Goal: Register for event/course

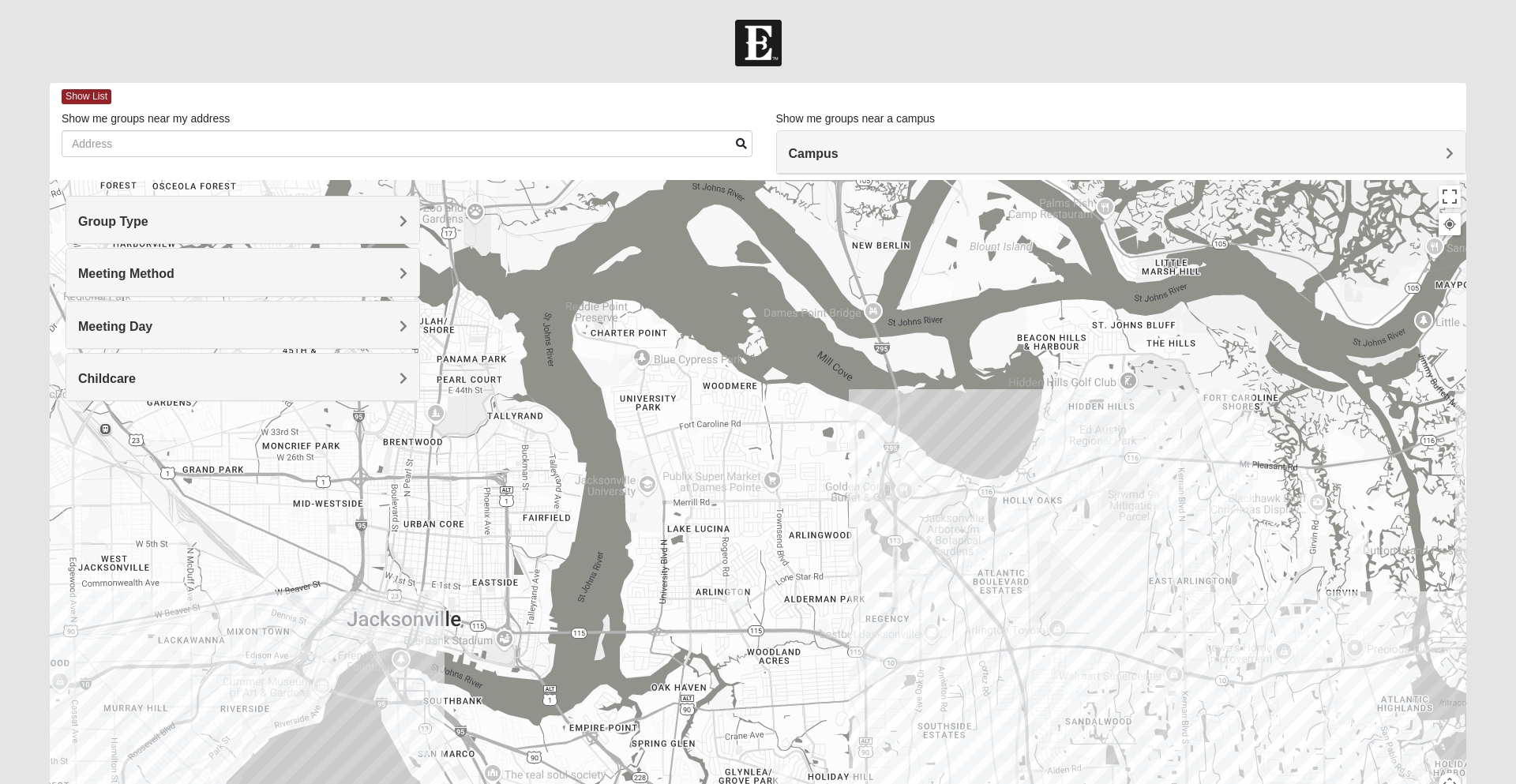
click at [228, 215] on h4 "Group Type" at bounding box center [243, 221] width 329 height 15
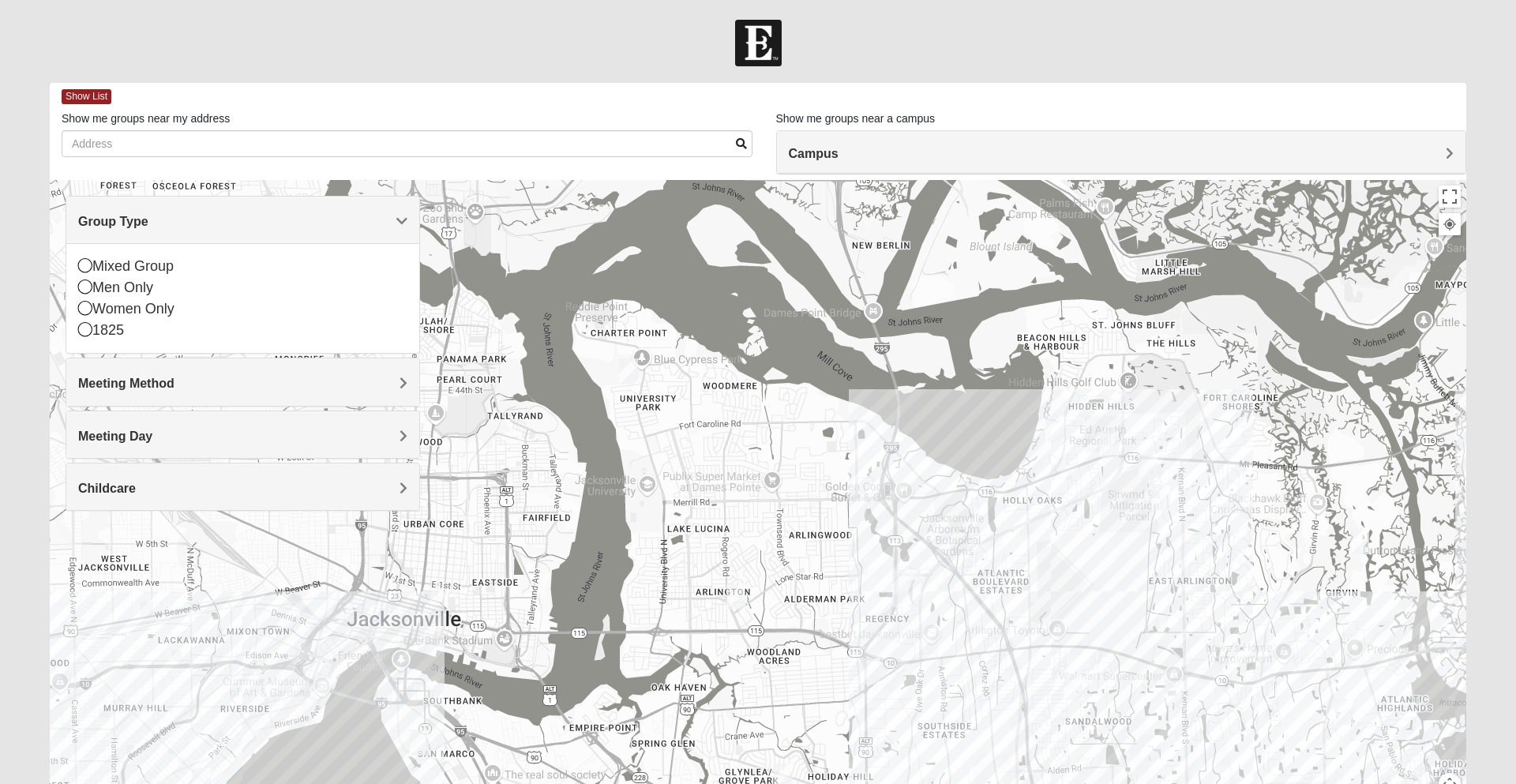
click at [166, 309] on div "Women Only" at bounding box center [243, 309] width 329 height 22
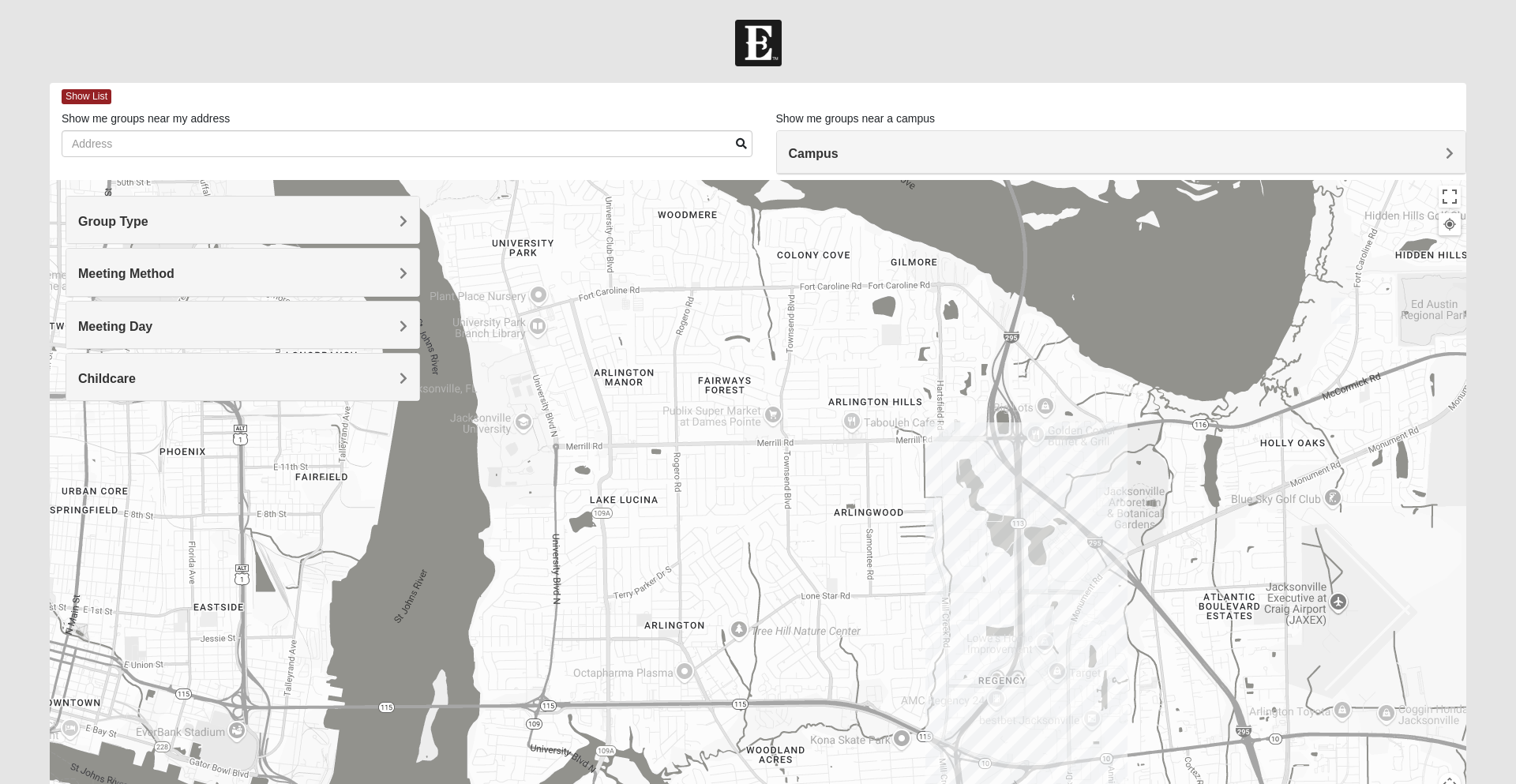
click at [263, 244] on div "Group Type Mixed Group Men Only Women Only 1825" at bounding box center [243, 219] width 355 height 48
click at [275, 221] on h4 "Group Type" at bounding box center [243, 221] width 329 height 15
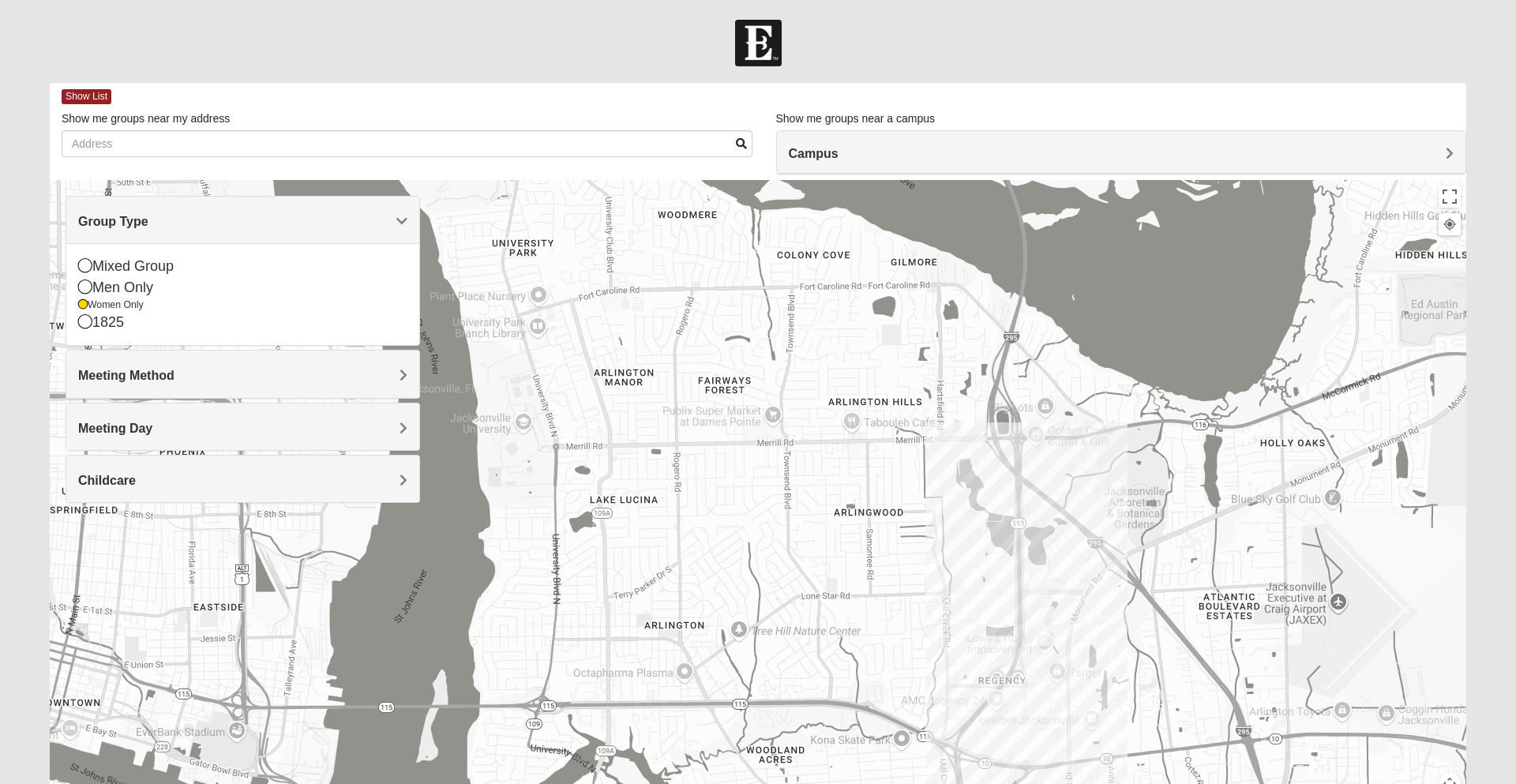
click at [115, 290] on div "Men Only" at bounding box center [243, 288] width 329 height 22
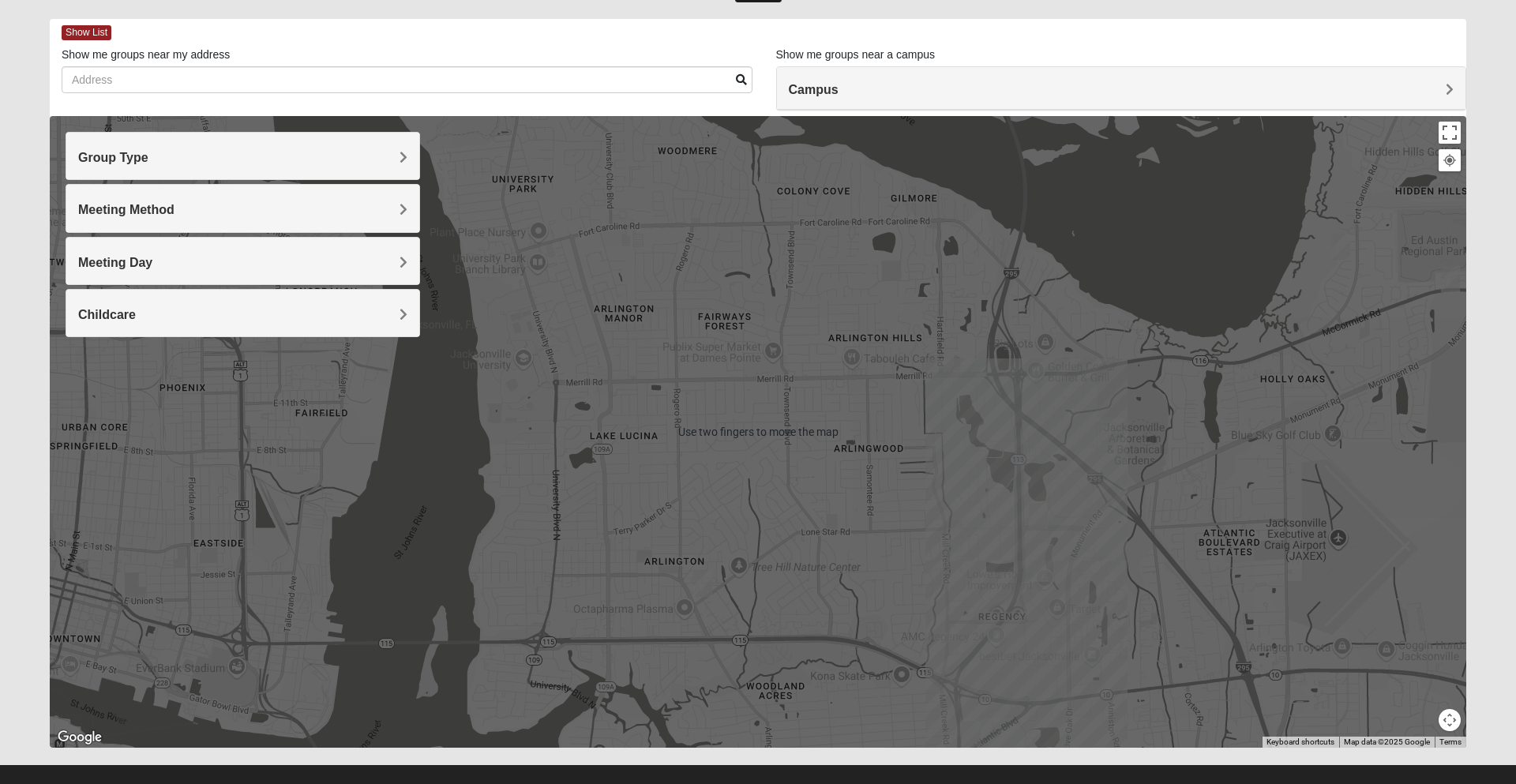
scroll to position [70, 0]
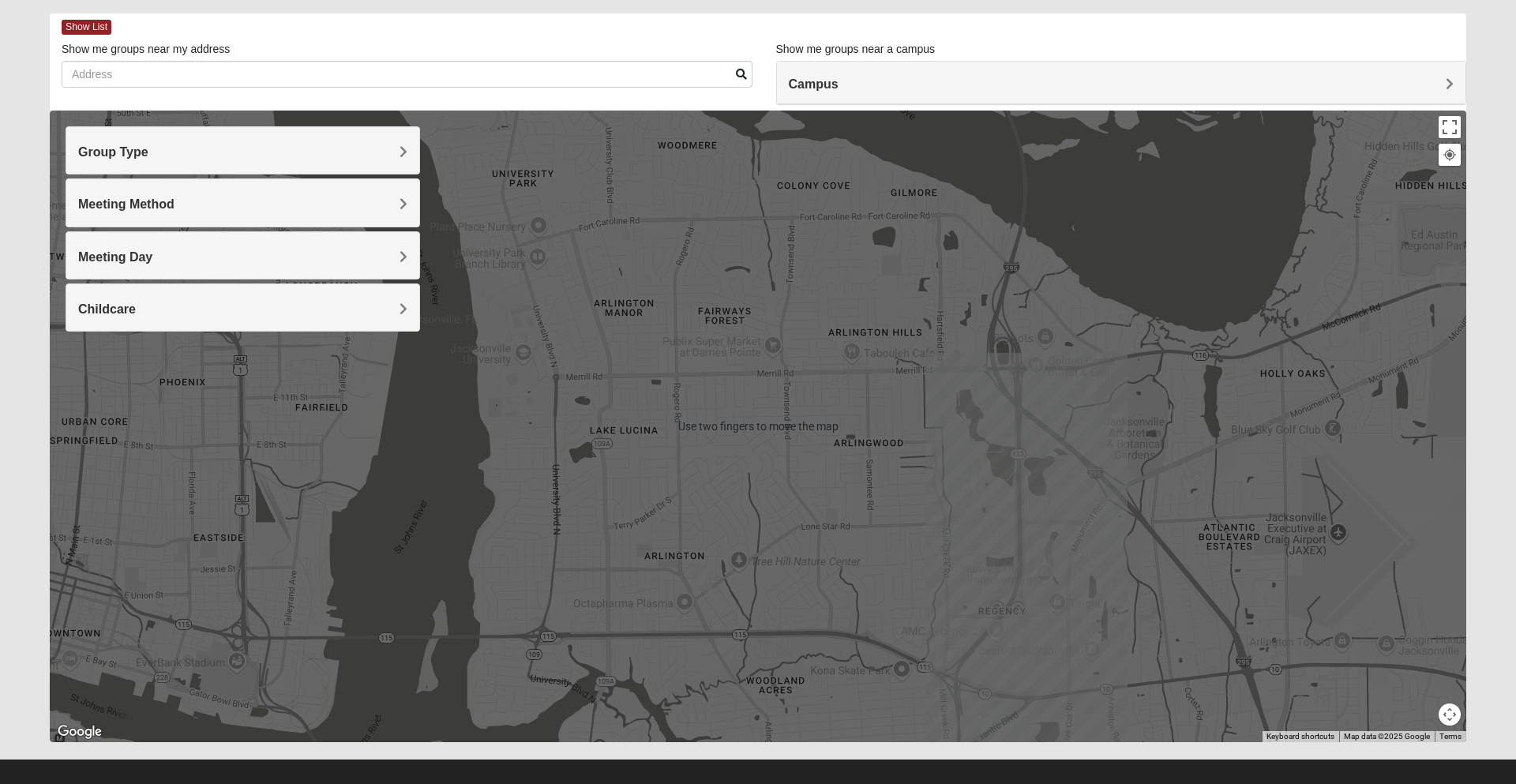
click at [1380, 79] on h4 "Campus" at bounding box center [1122, 84] width 666 height 15
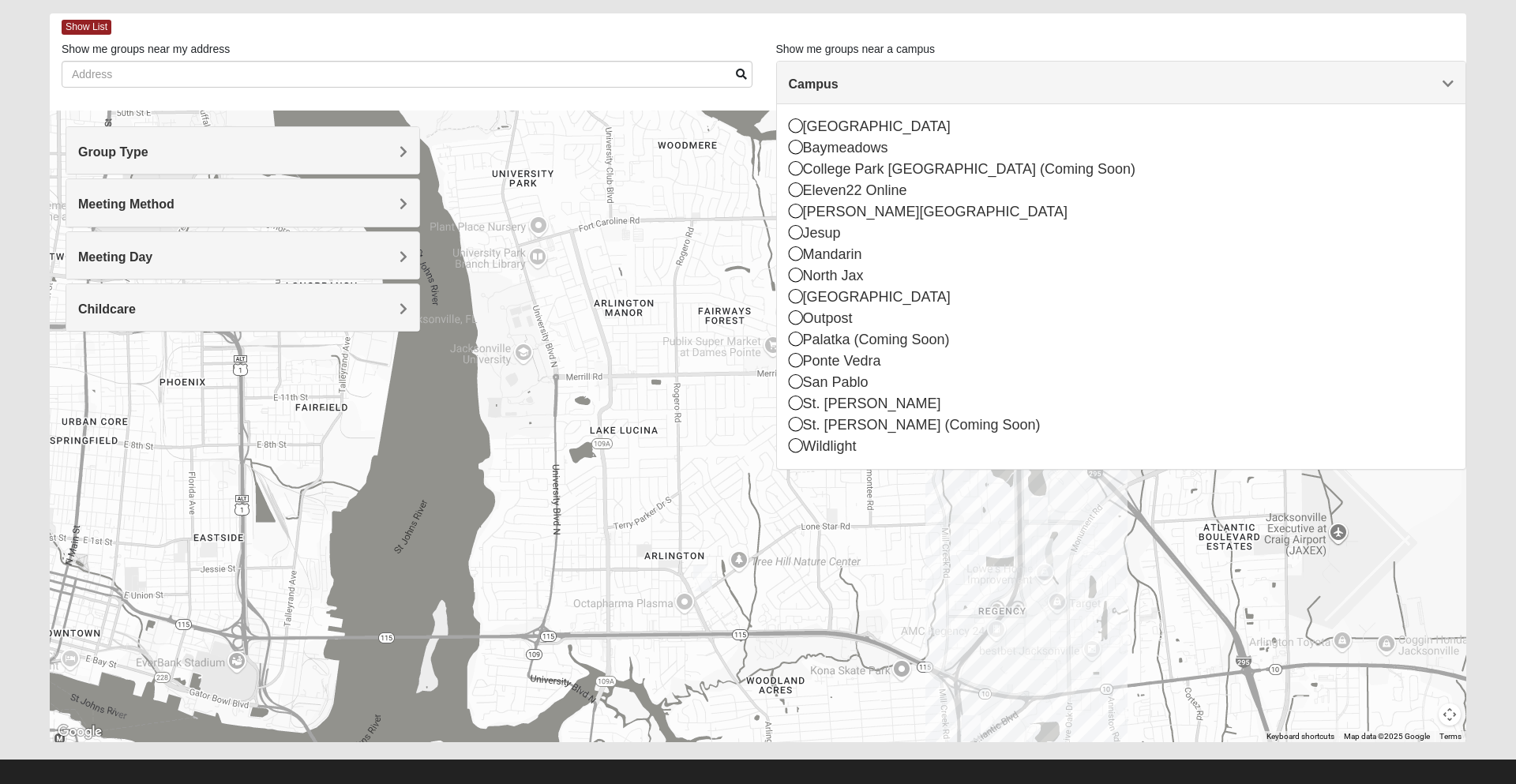
click at [865, 120] on div "Arlington" at bounding box center [1122, 127] width 666 height 22
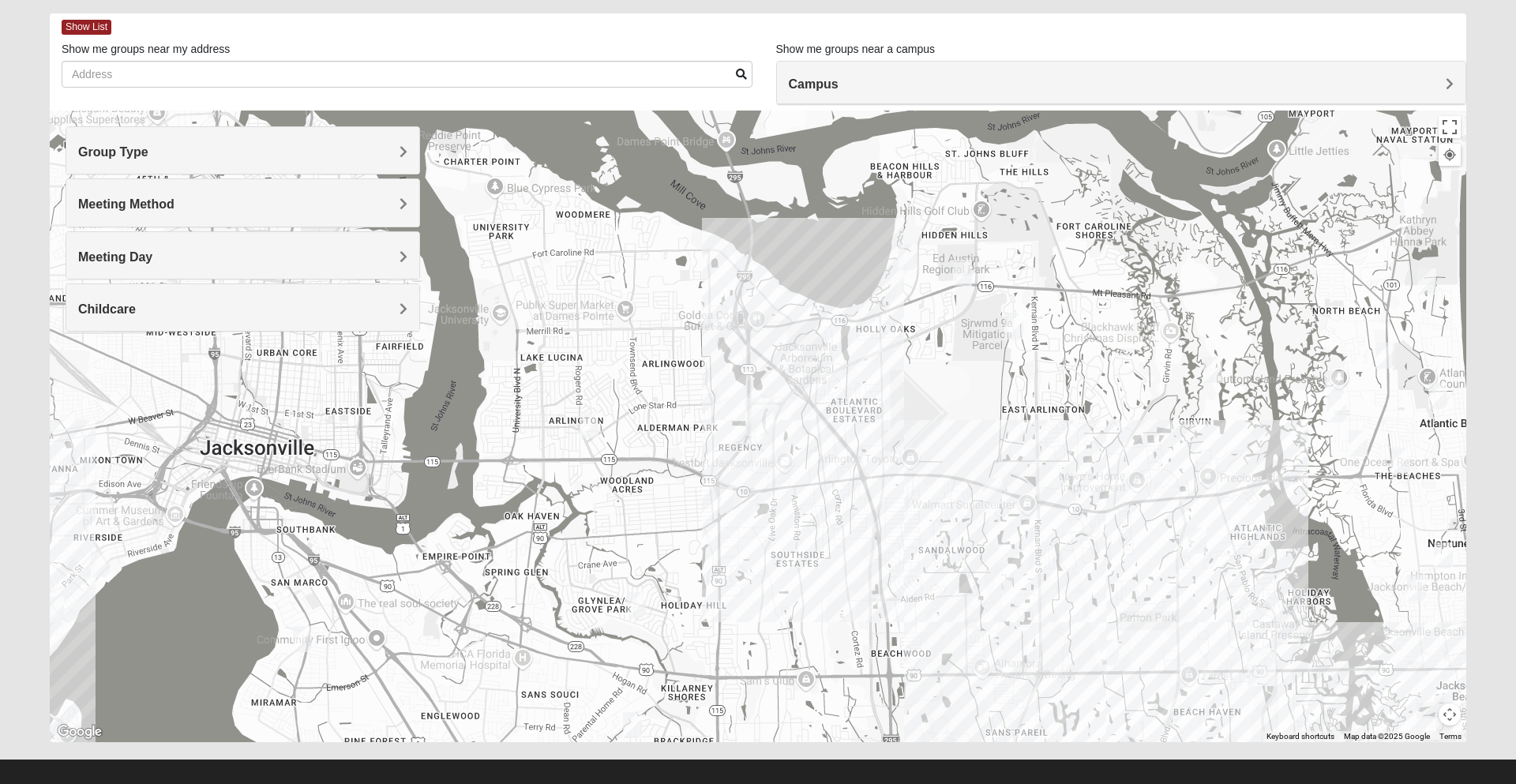
click at [588, 424] on img "Mens Smith/McGhee 32277" at bounding box center [590, 424] width 31 height 38
click at [492, 385] on span "Learn More" at bounding box center [475, 388] width 67 height 17
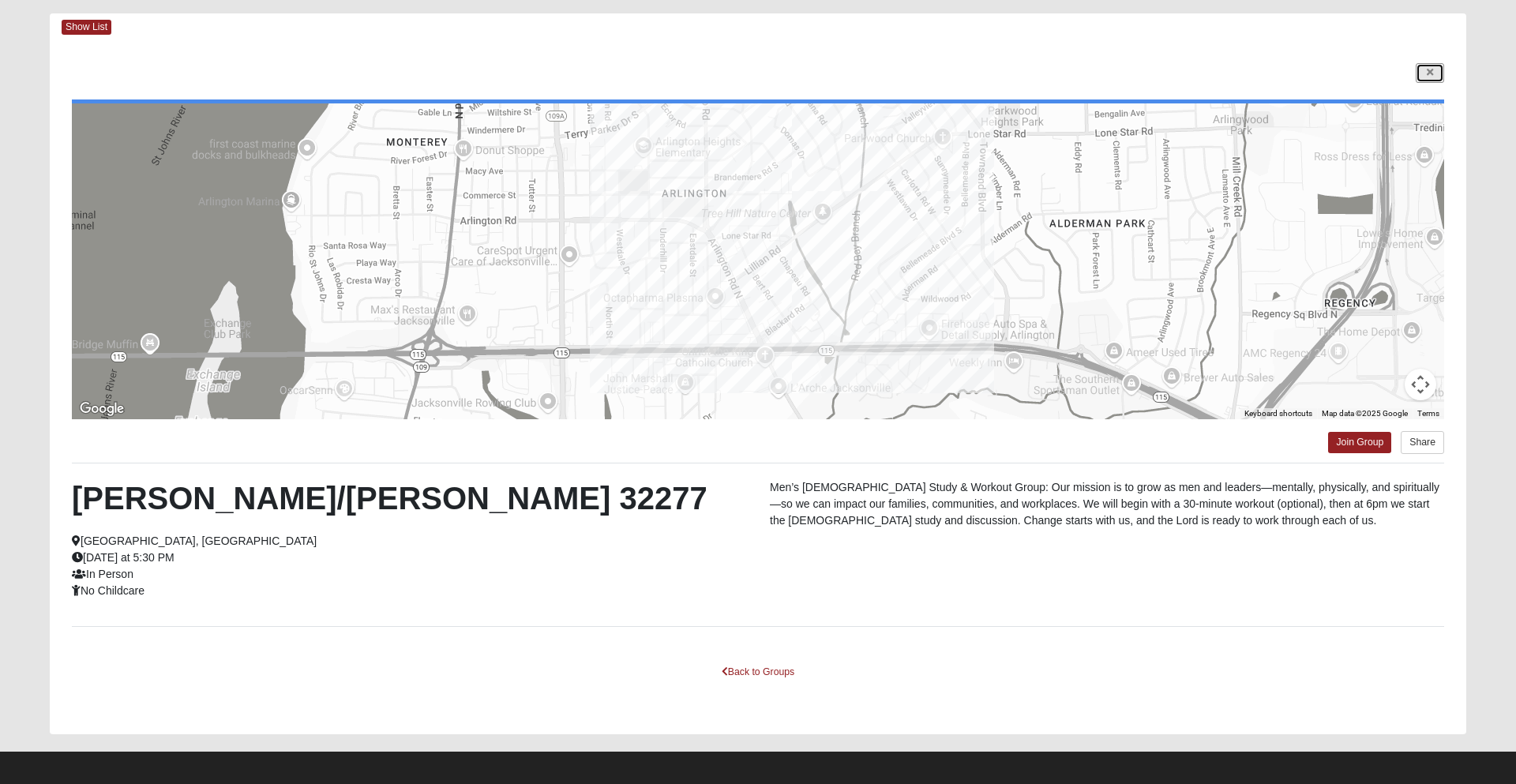
click at [1428, 81] on link at bounding box center [1430, 73] width 28 height 20
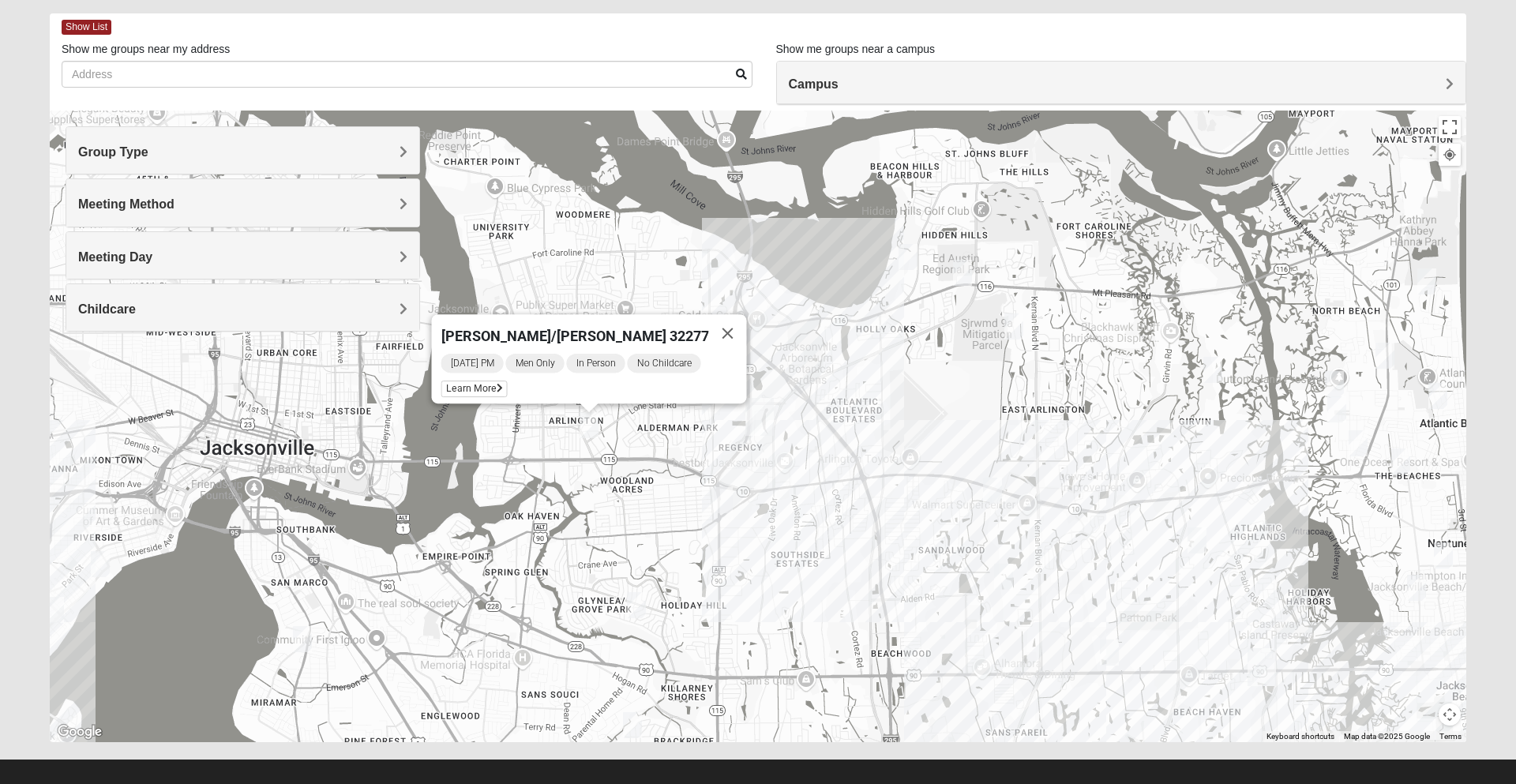
click at [717, 325] on button "Close" at bounding box center [728, 333] width 38 height 38
click at [978, 279] on img "Mens Mendonsa 32225" at bounding box center [963, 272] width 31 height 38
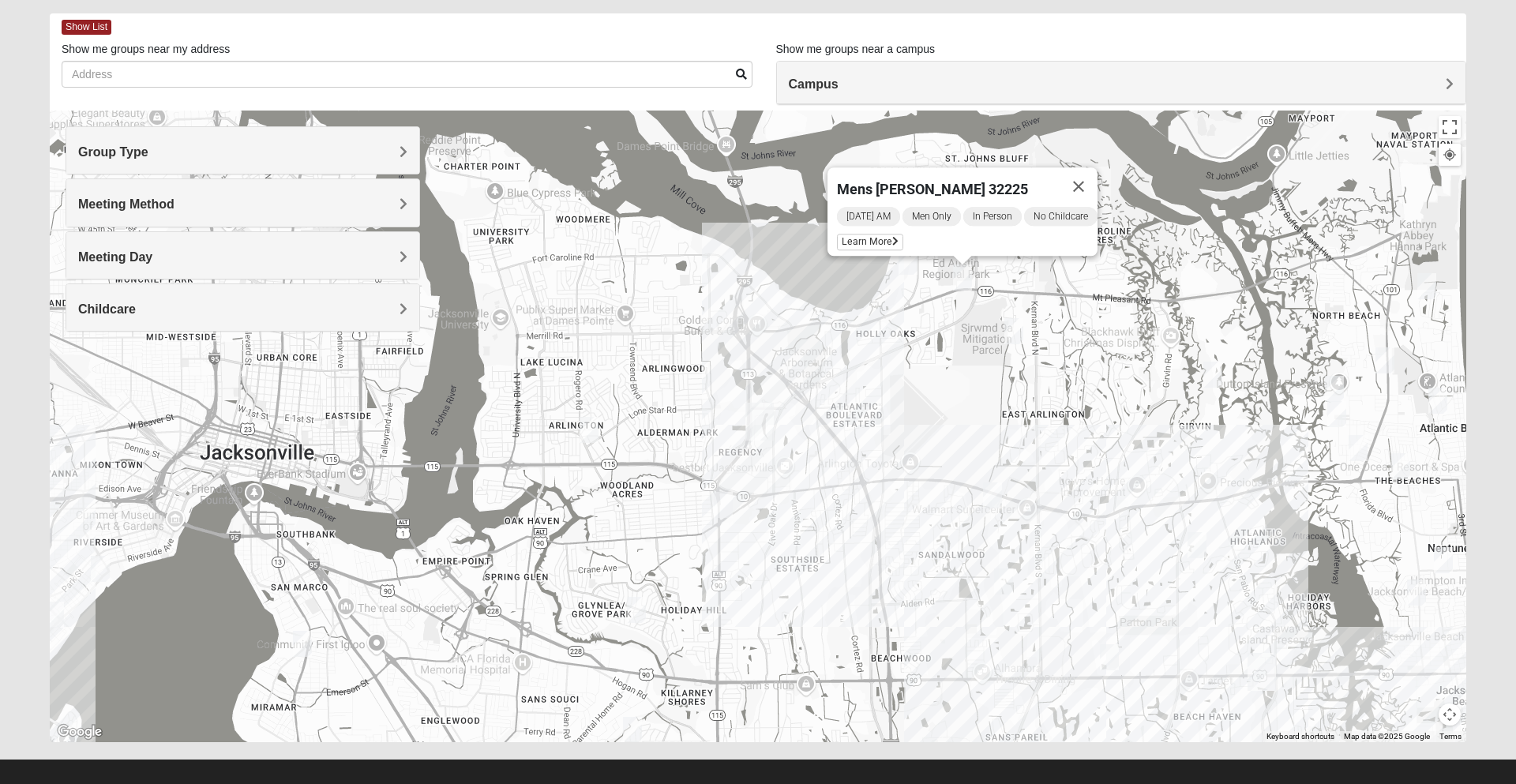
click at [852, 234] on span "Learn More" at bounding box center [870, 242] width 67 height 17
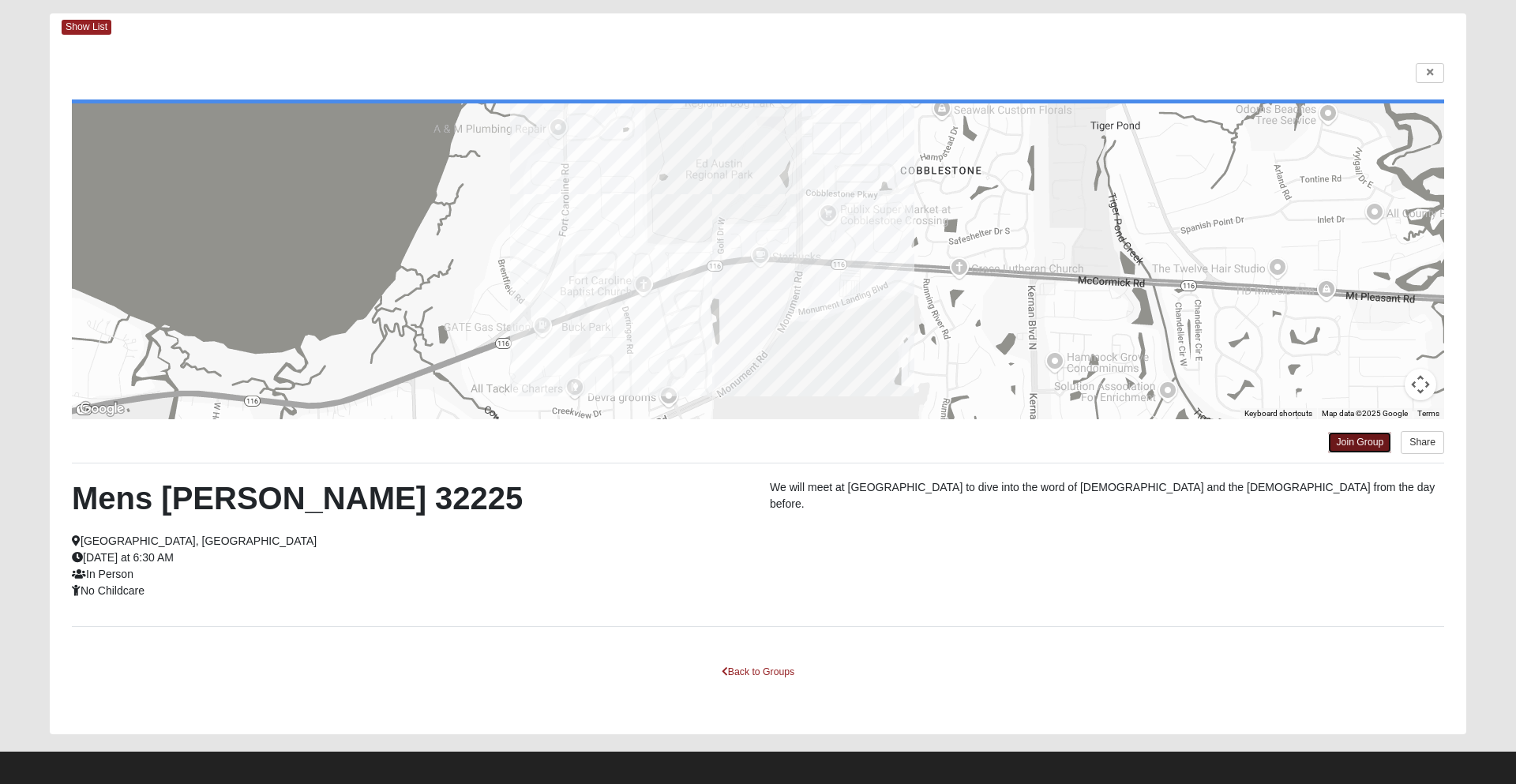
click at [1371, 450] on link "Join Group" at bounding box center [1360, 443] width 63 height 22
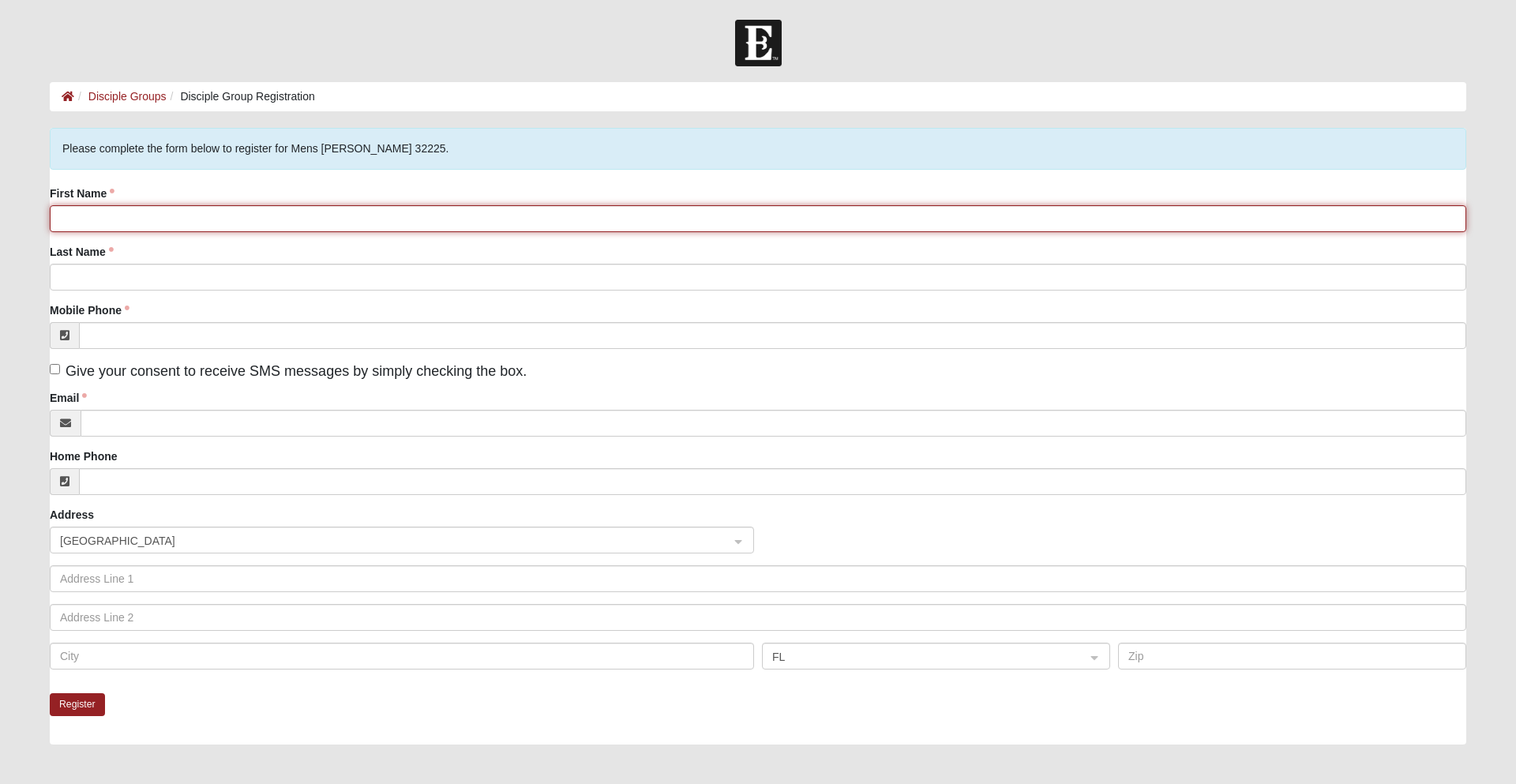
click at [103, 217] on input "First Name" at bounding box center [758, 218] width 1417 height 27
type input "Jordan"
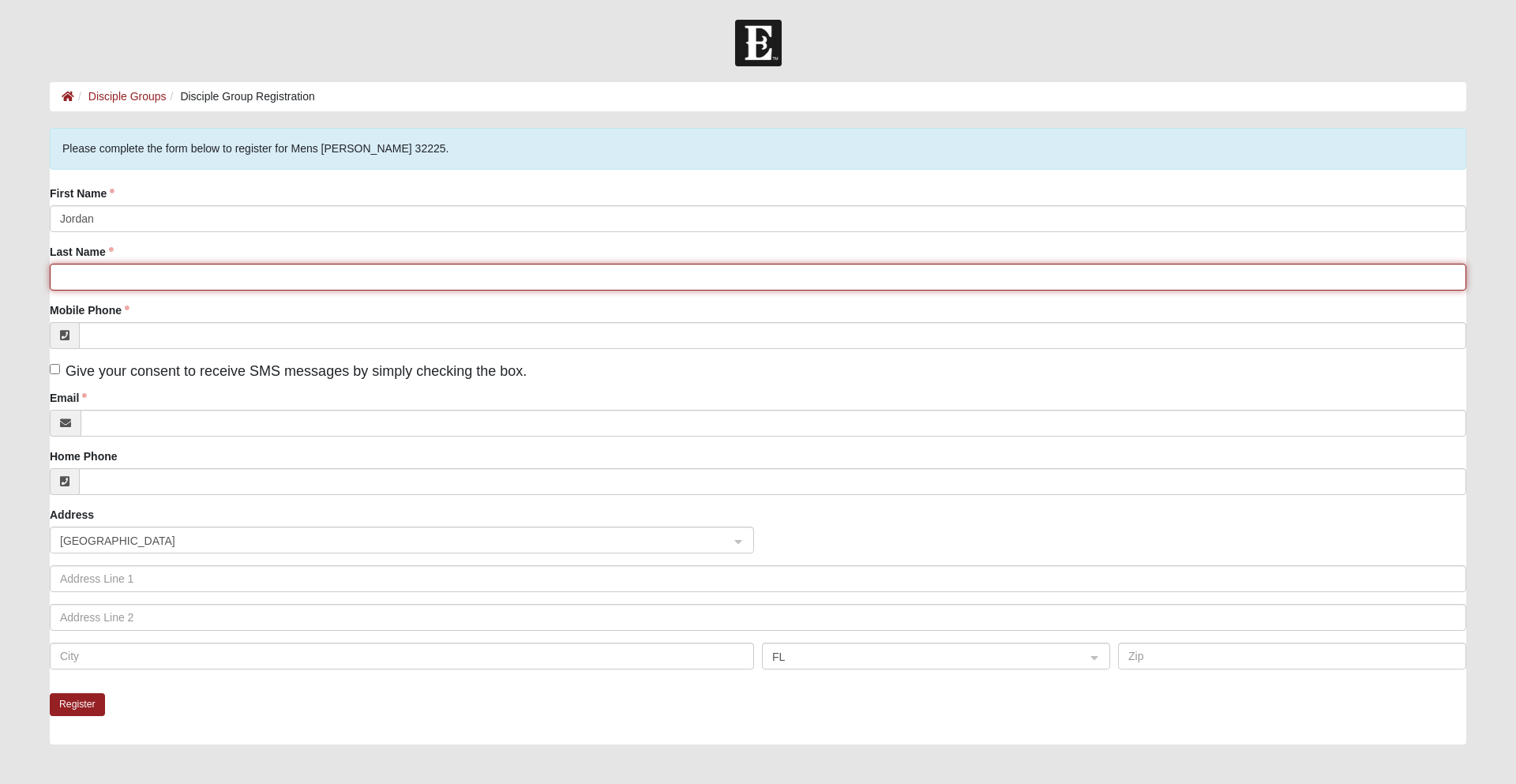
click at [155, 276] on input "Last Name" at bounding box center [758, 276] width 1417 height 27
type input "[PERSON_NAME]"
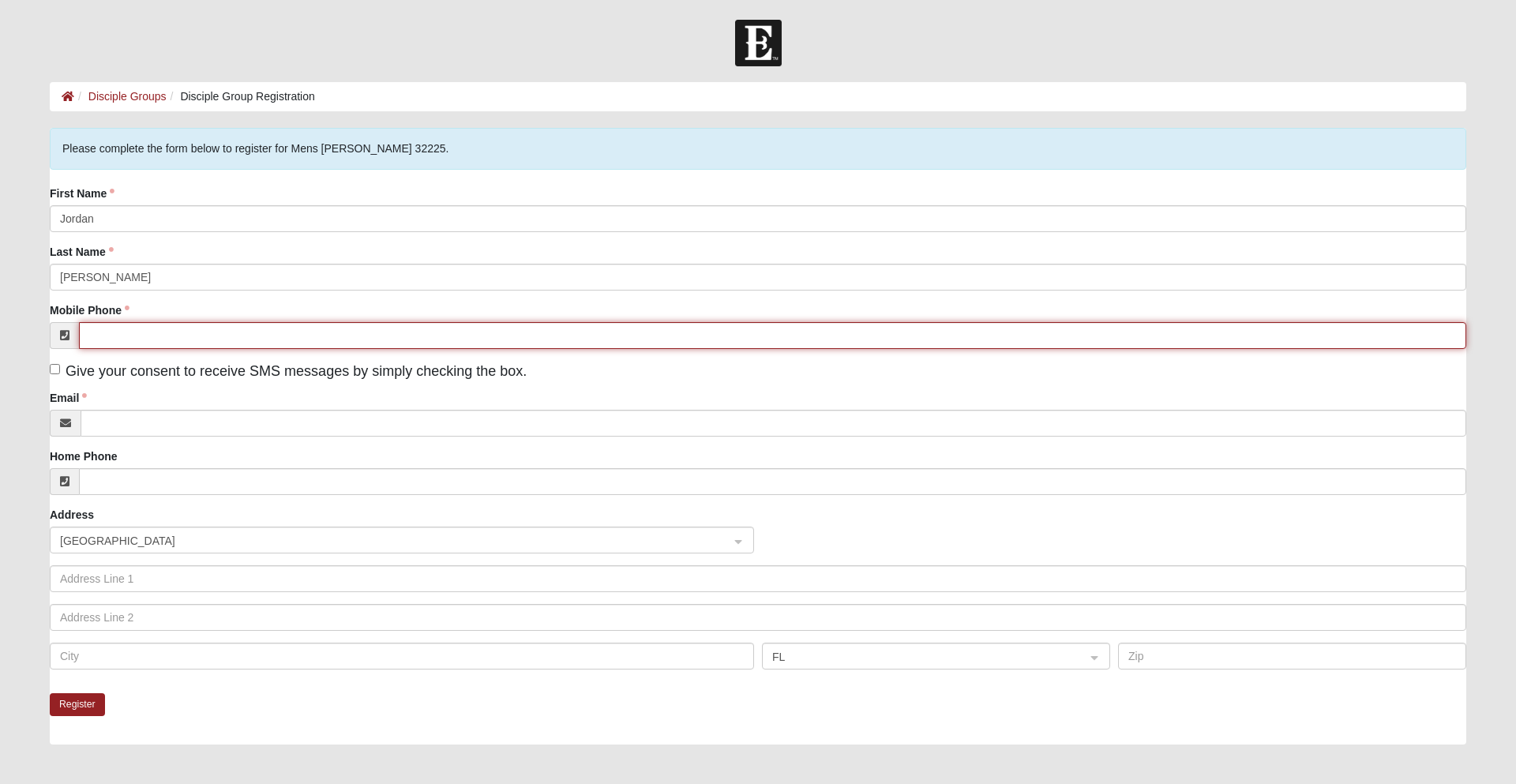
click at [163, 336] on input "Mobile Phone" at bounding box center [772, 335] width 1387 height 27
type input "[PHONE_NUMBER]"
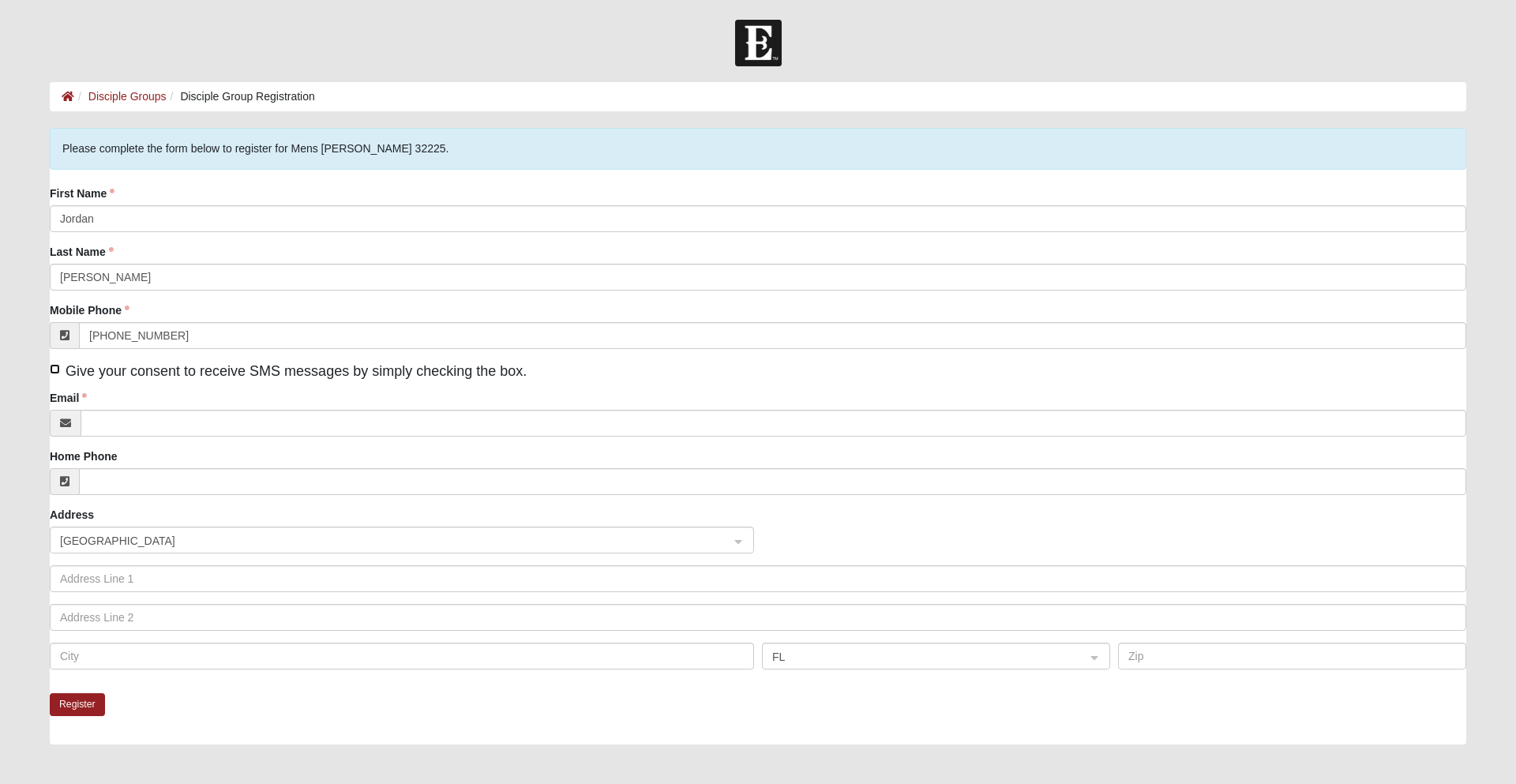
click at [54, 368] on input "Give your consent to receive SMS messages by simply checking the box." at bounding box center [55, 369] width 10 height 10
checkbox input "true"
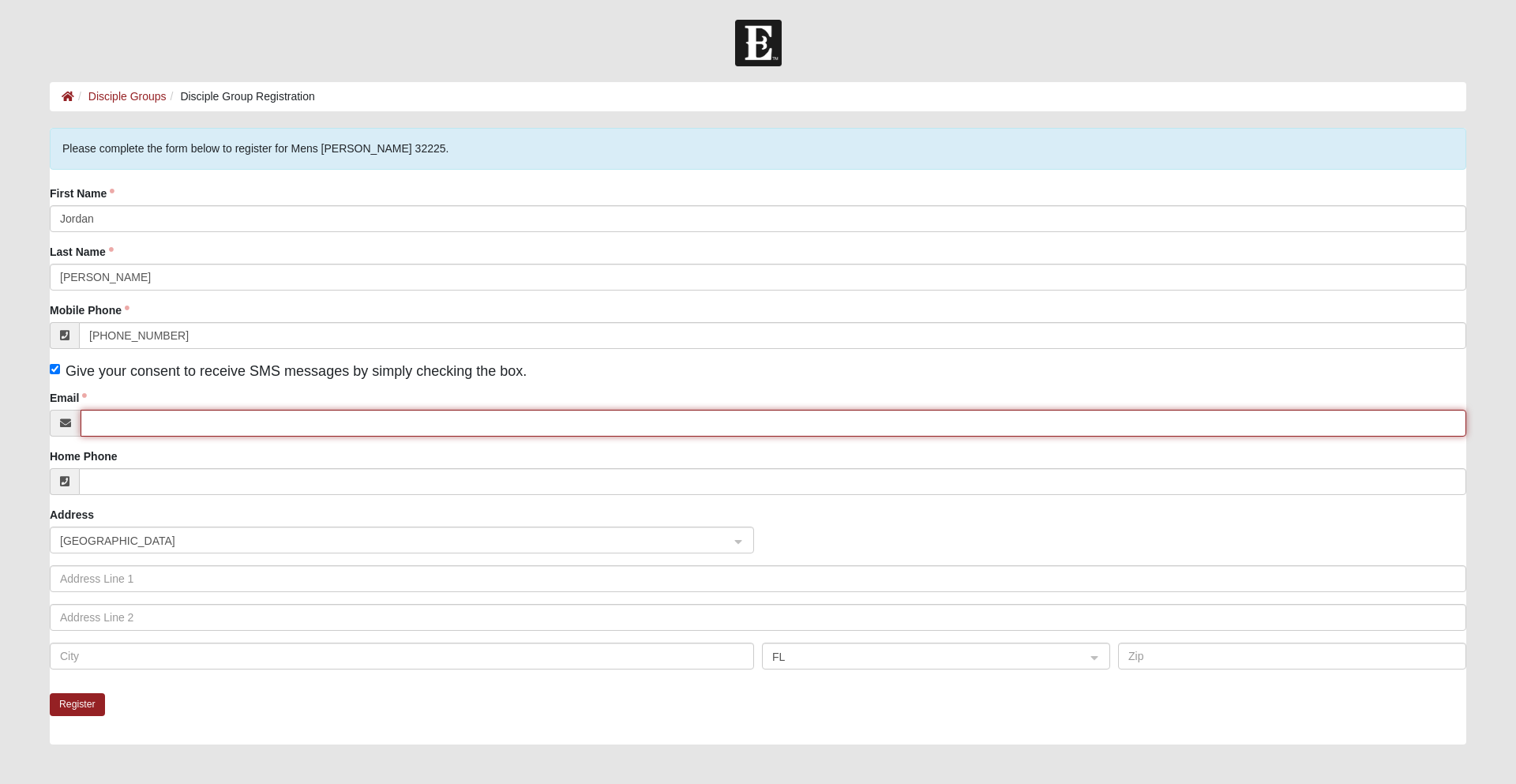
click at [227, 424] on input "Email" at bounding box center [773, 422] width 1386 height 27
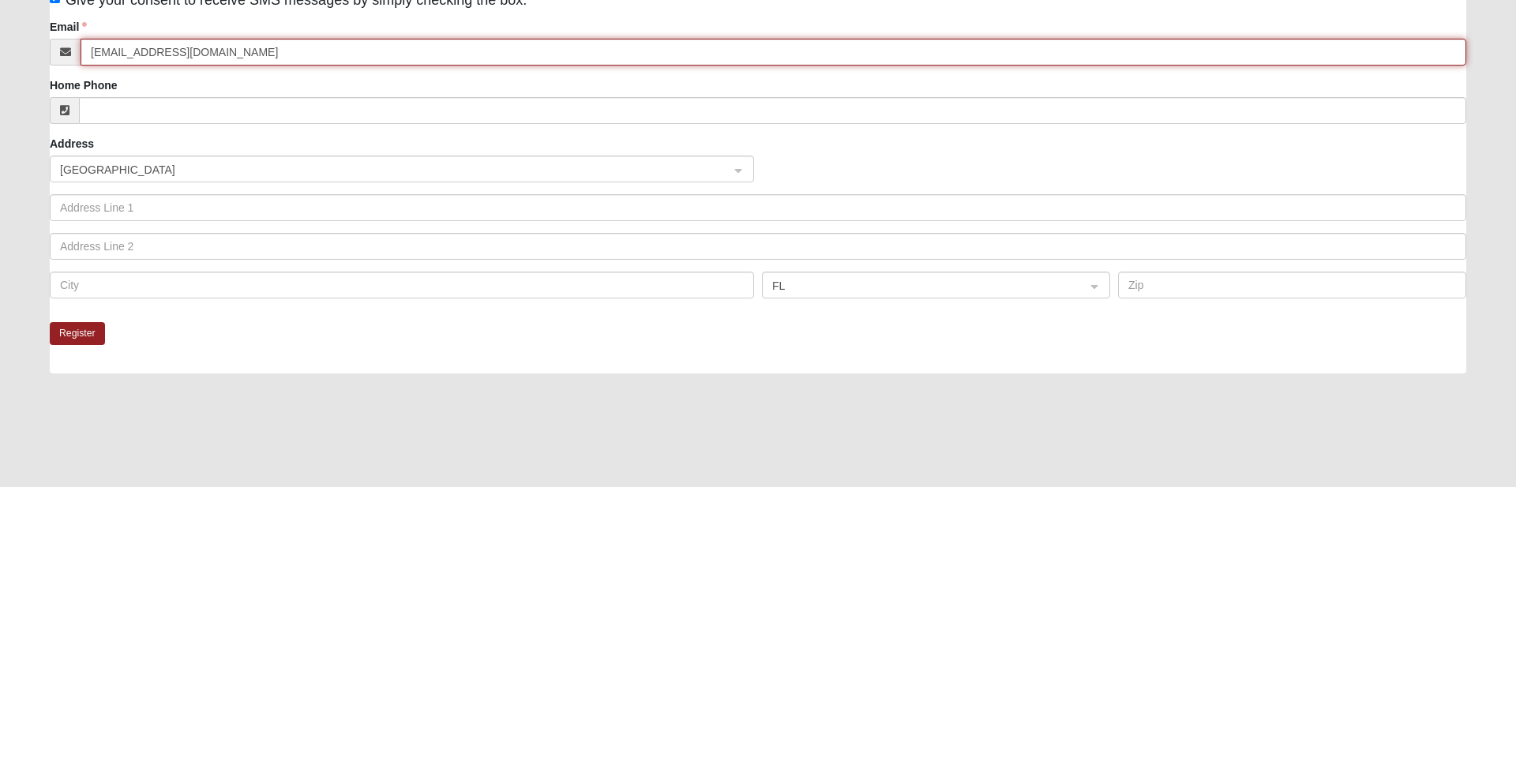
scroll to position [79, 0]
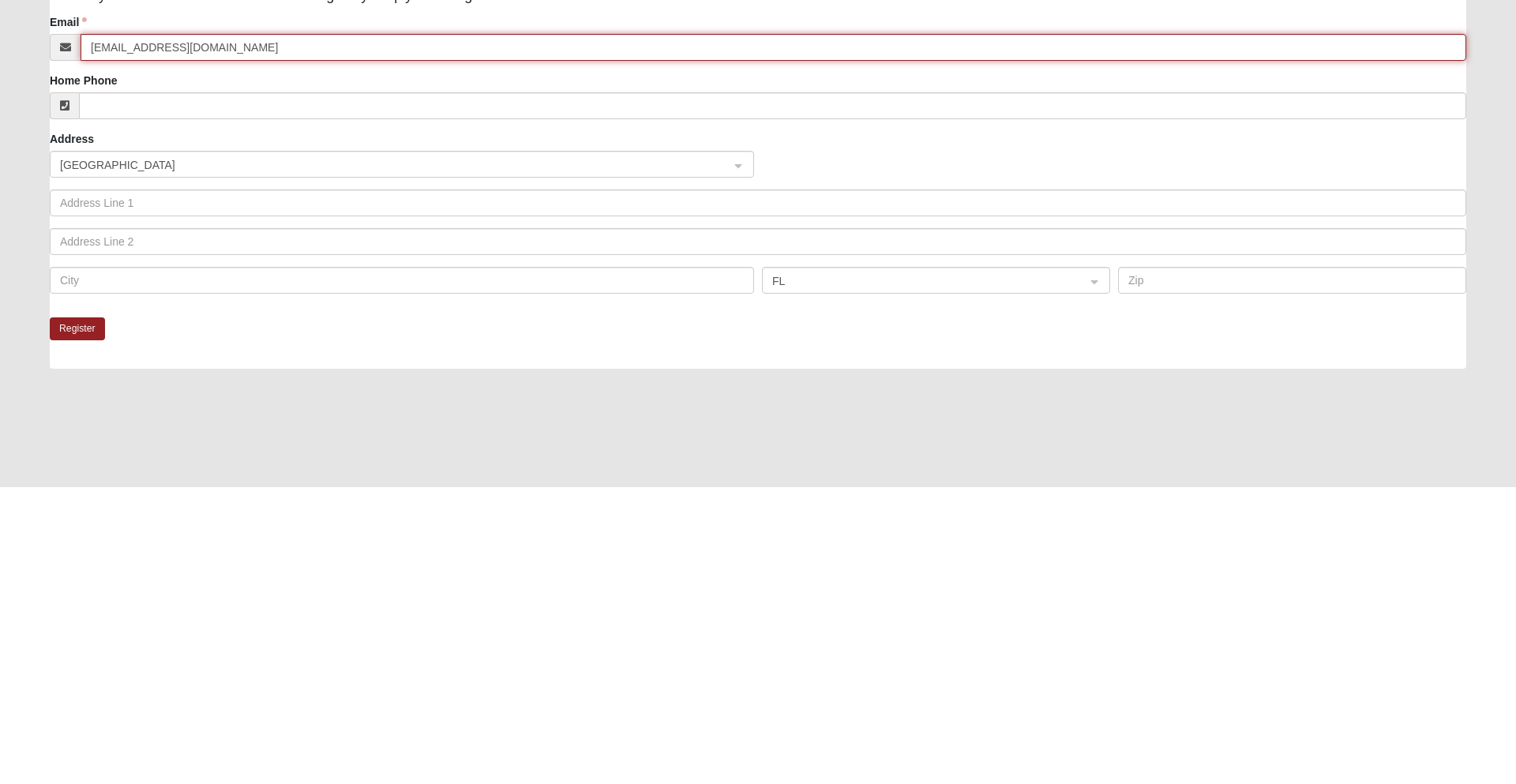
type input "[EMAIL_ADDRESS][DOMAIN_NAME]"
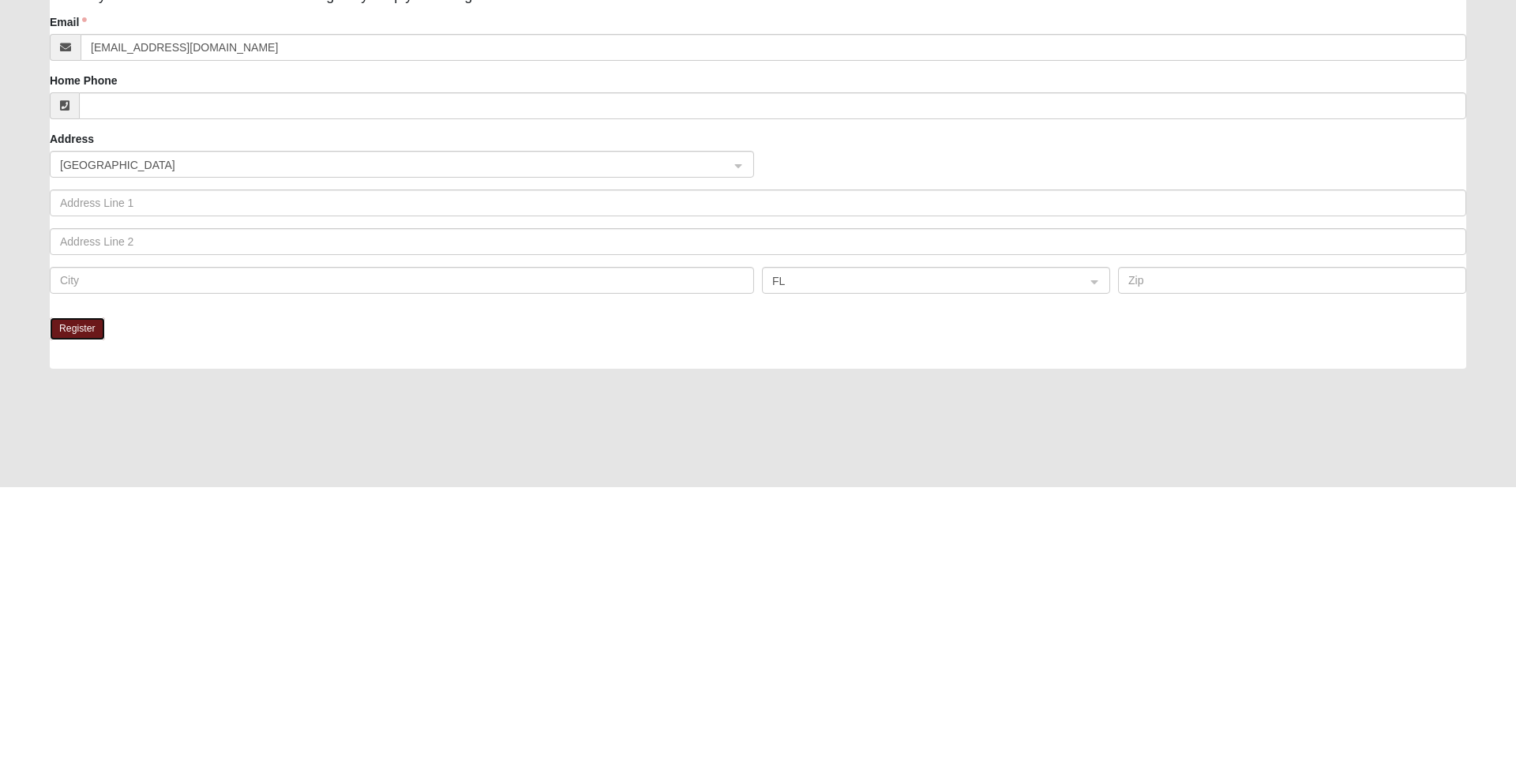
click at [87, 632] on button "Register" at bounding box center [78, 625] width 55 height 23
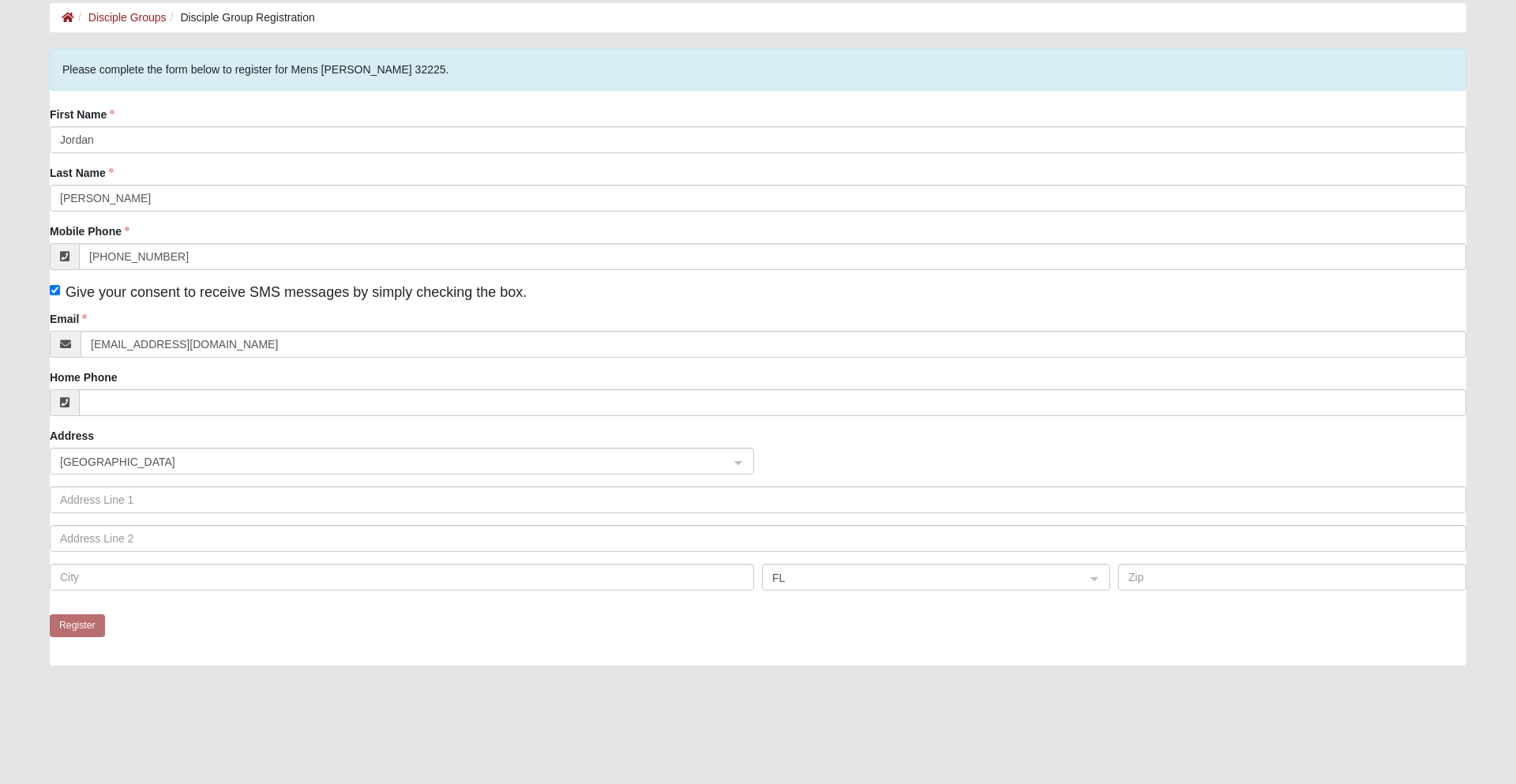
scroll to position [0, 0]
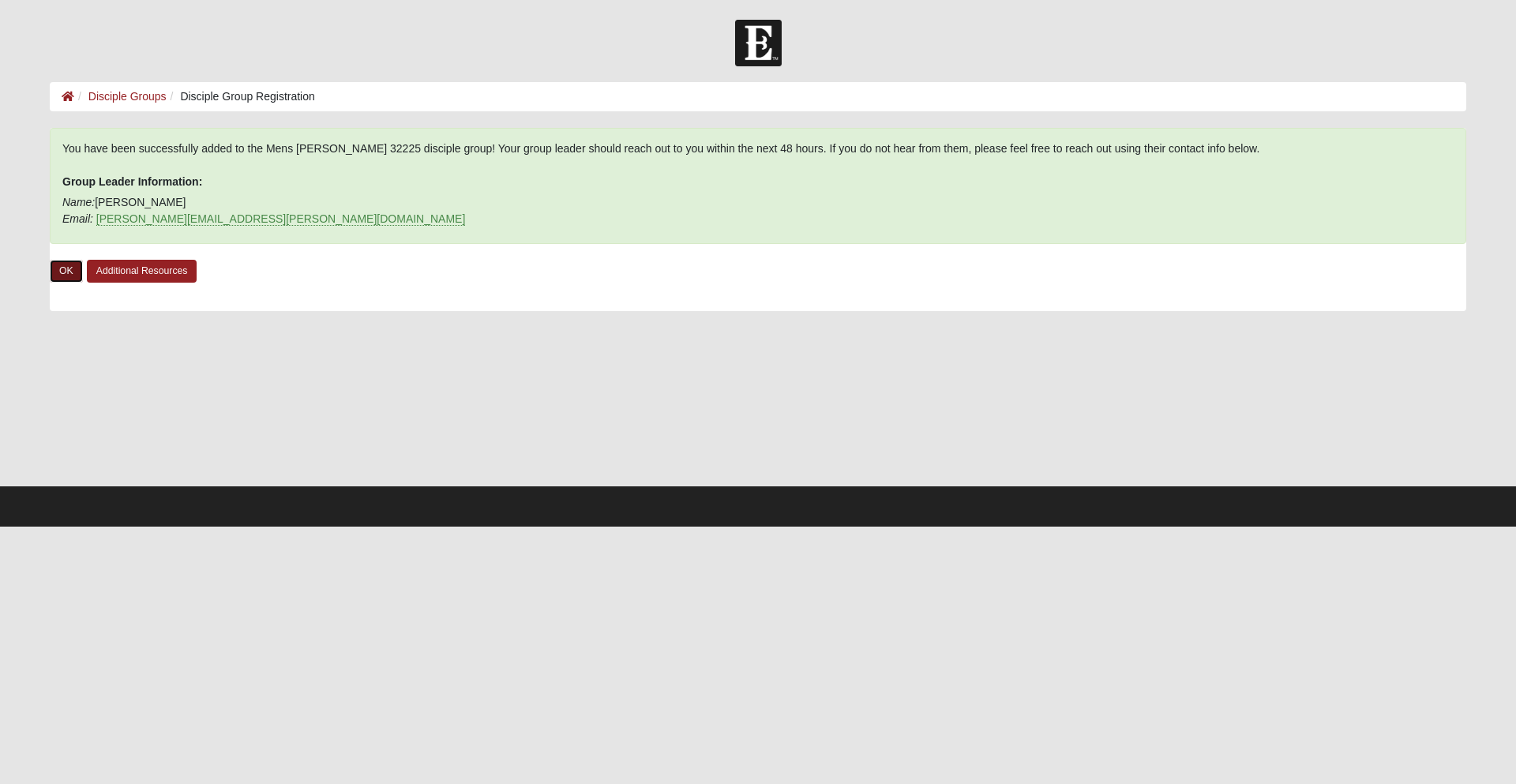
click at [55, 259] on link "OK" at bounding box center [67, 270] width 33 height 23
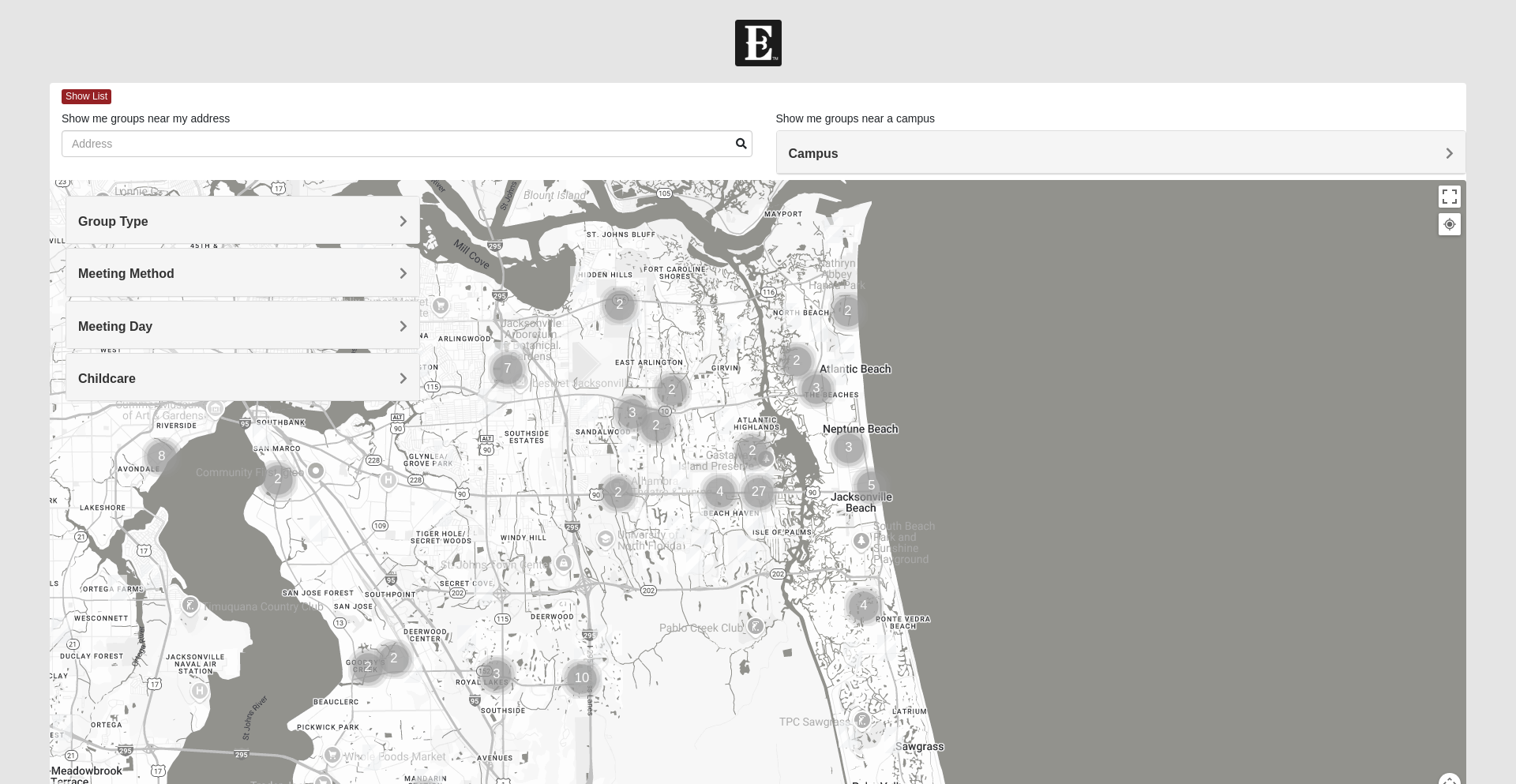
click at [870, 258] on div at bounding box center [758, 495] width 1417 height 632
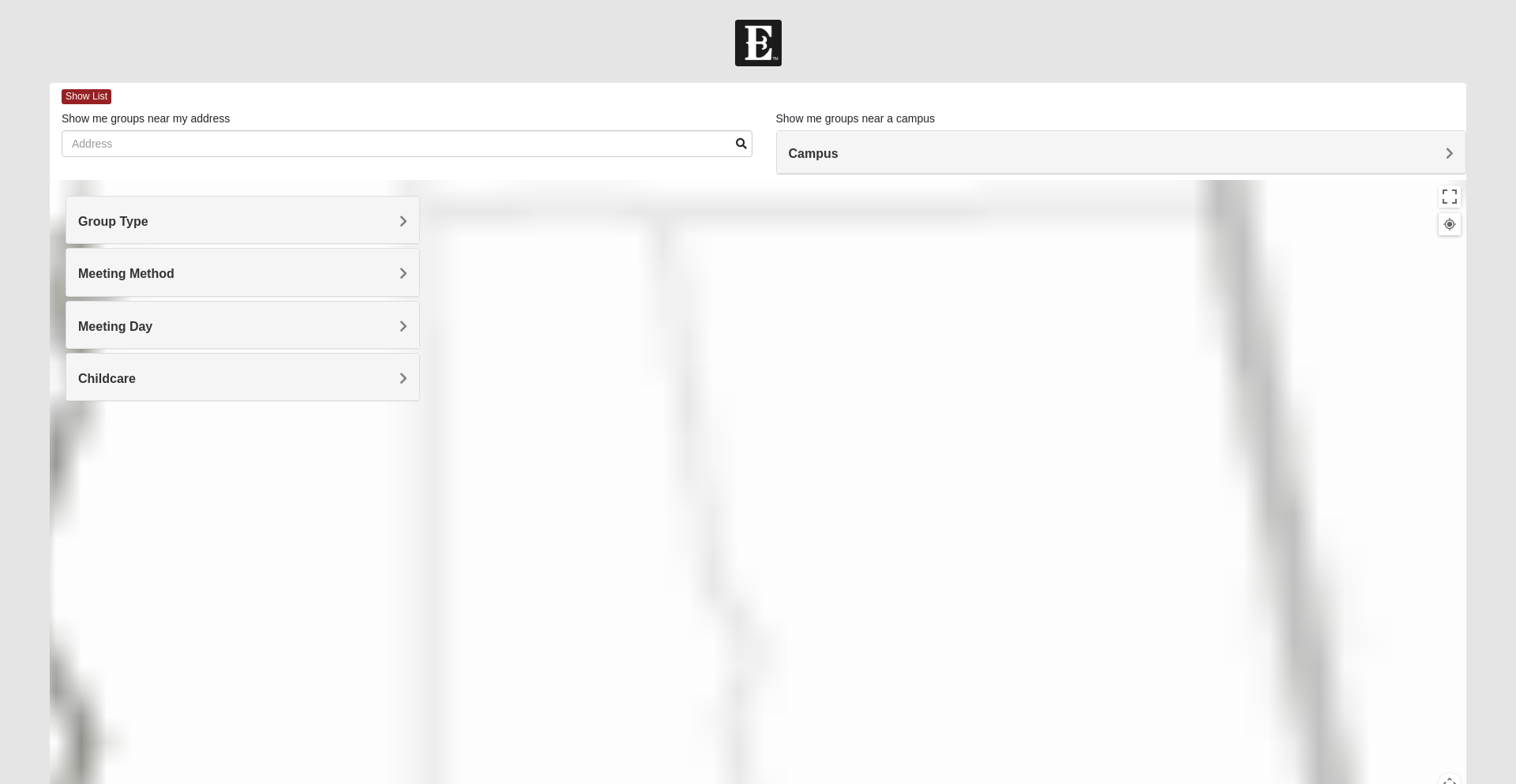
click at [908, 206] on div at bounding box center [758, 495] width 1417 height 632
click at [1096, 252] on div at bounding box center [758, 495] width 1417 height 632
